Goal: Task Accomplishment & Management: Use online tool/utility

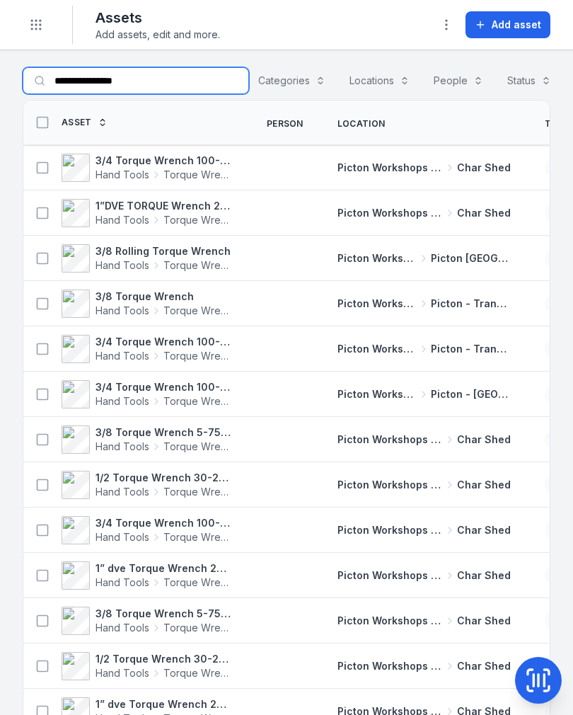
click at [161, 85] on input "**********" at bounding box center [136, 80] width 226 height 27
type input "*"
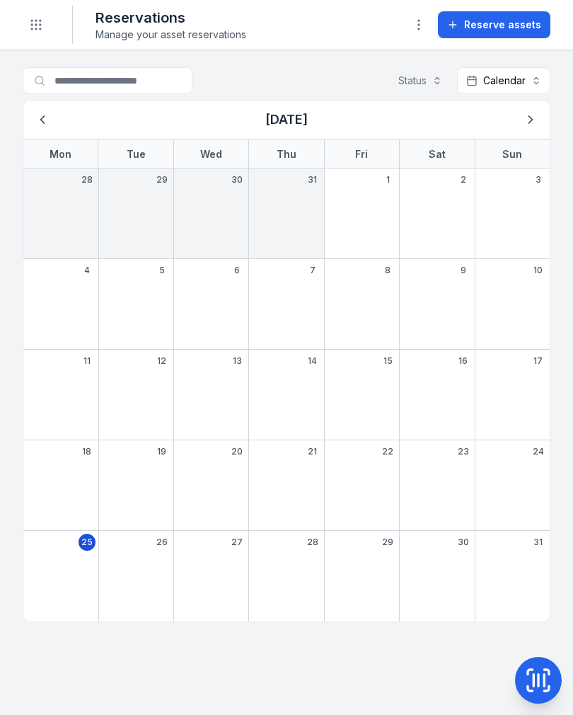
click at [45, 25] on button "Toggle Navigation" at bounding box center [36, 24] width 27 height 27
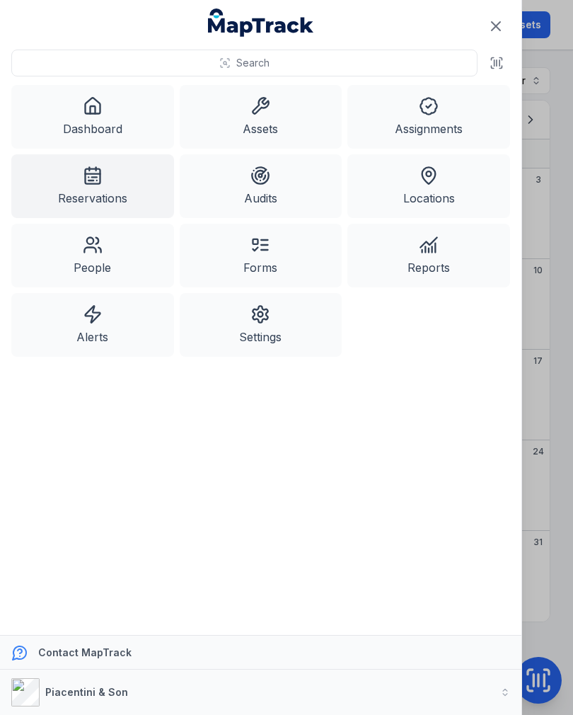
click at [277, 115] on link "Assets" at bounding box center [261, 117] width 163 height 64
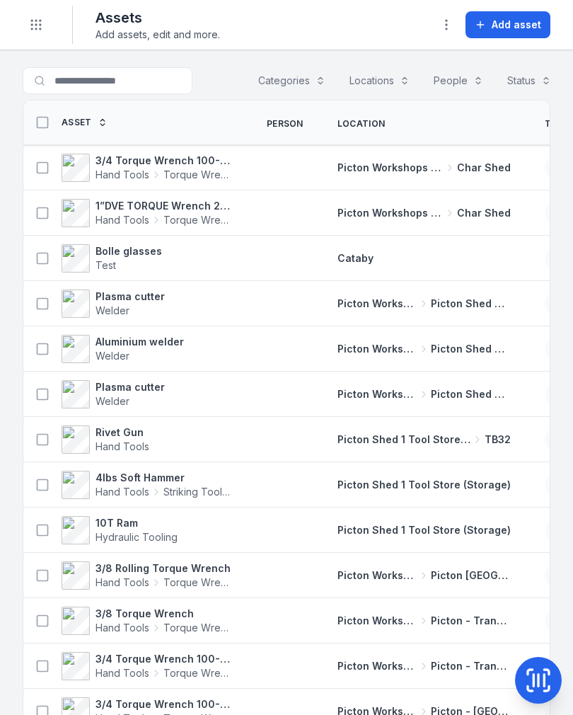
click at [544, 677] on icon at bounding box center [544, 680] width 0 height 12
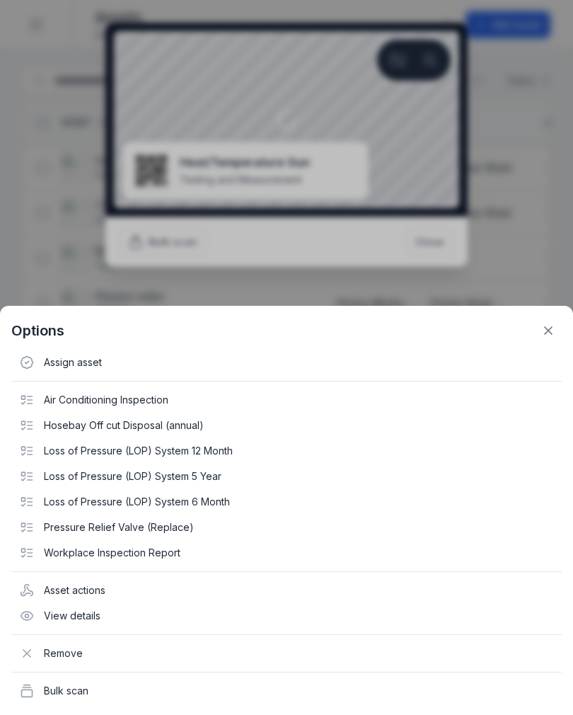
click at [547, 328] on icon at bounding box center [548, 330] width 14 height 14
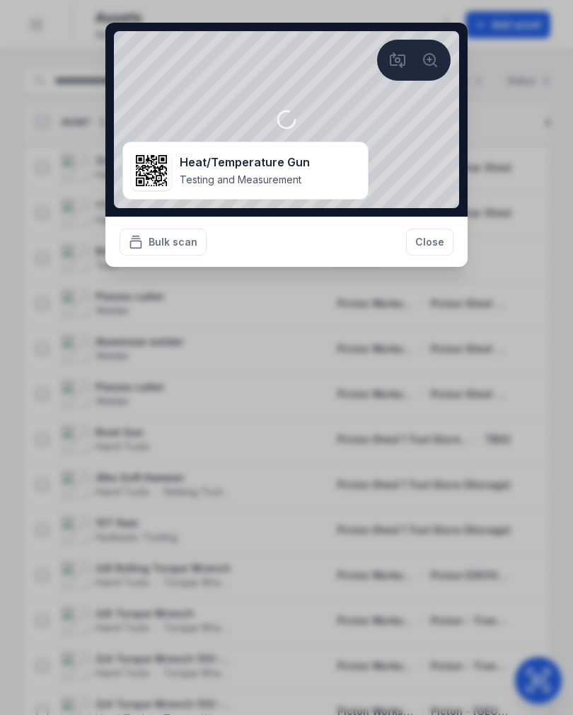
click at [437, 243] on button "Close" at bounding box center [429, 242] width 47 height 27
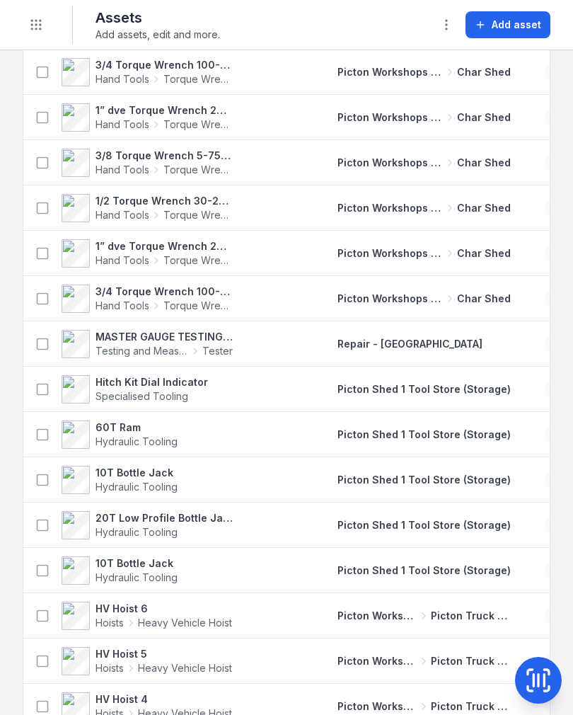
scroll to position [1500, 0]
click at [539, 669] on icon at bounding box center [538, 680] width 28 height 28
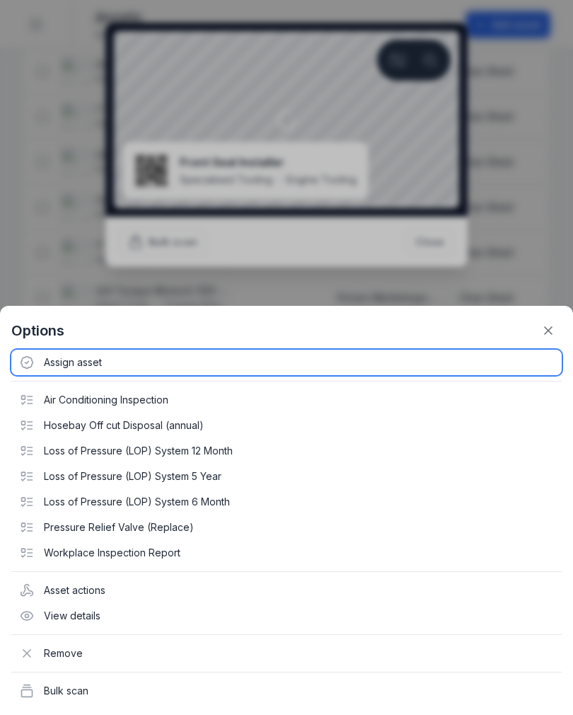
click at [71, 364] on div "Assign asset" at bounding box center [286, 362] width 551 height 25
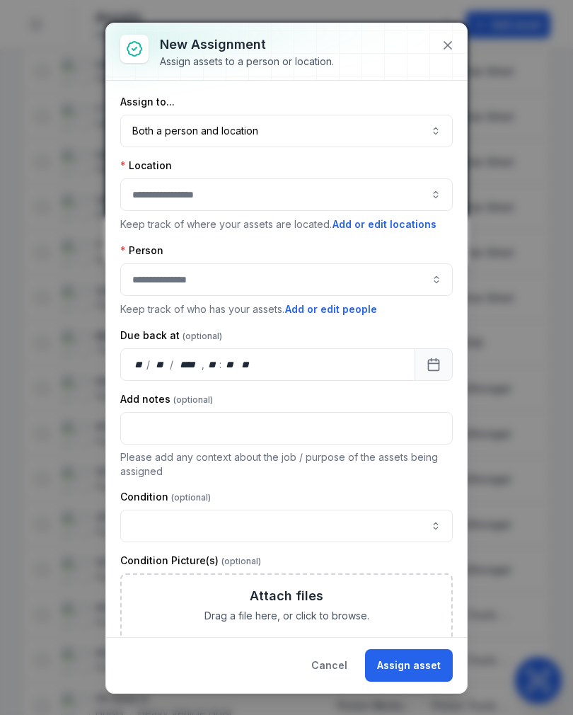
click at [324, 137] on button "Both a person and location ****" at bounding box center [286, 131] width 333 height 33
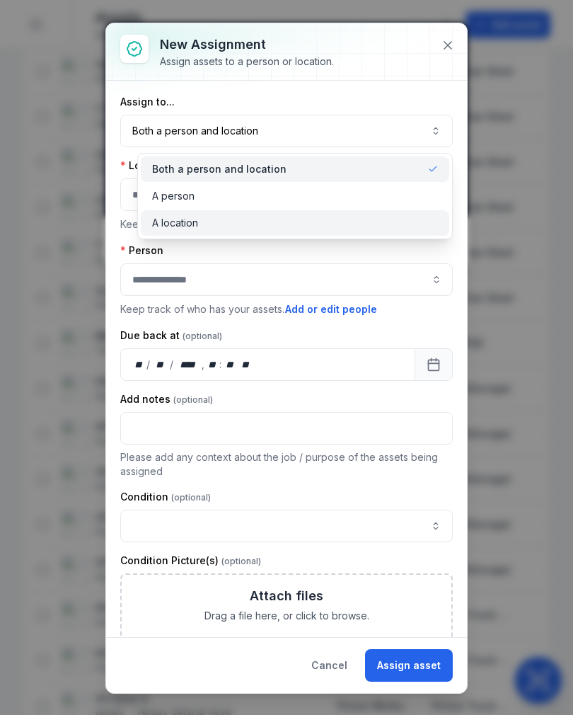
click at [275, 227] on div "A location" at bounding box center [295, 223] width 287 height 14
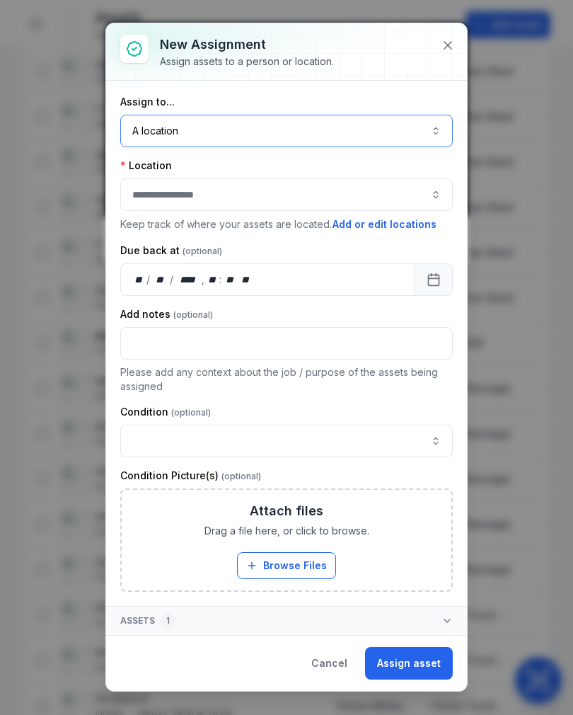
click at [316, 197] on button "button" at bounding box center [286, 194] width 333 height 33
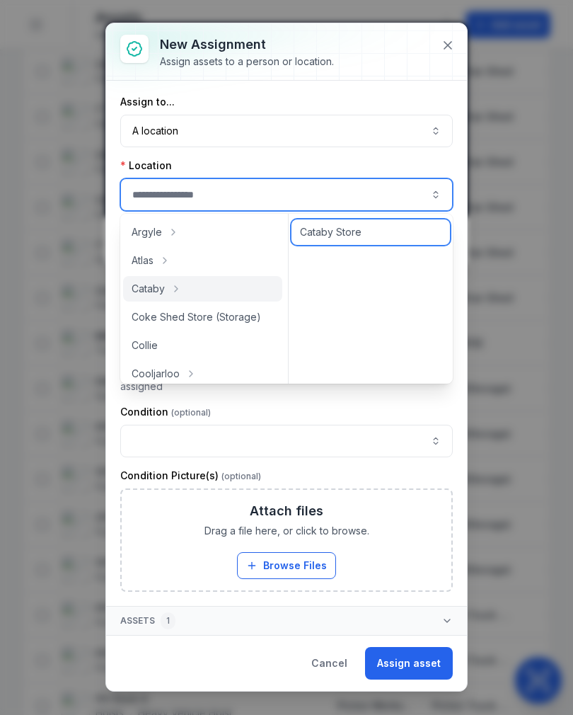
click at [351, 232] on span "Cataby Store" at bounding box center [331, 232] width 62 height 14
type input "**********"
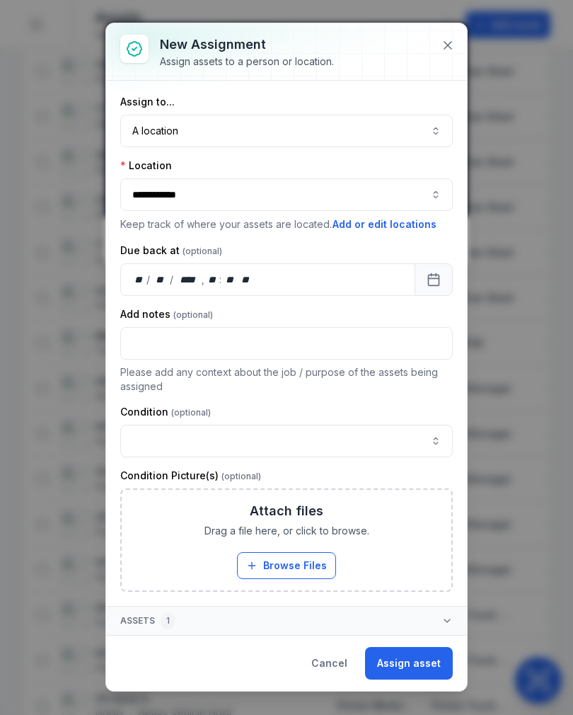
click at [417, 667] on button "Assign asset" at bounding box center [409, 663] width 88 height 33
